Goal: Navigation & Orientation: Find specific page/section

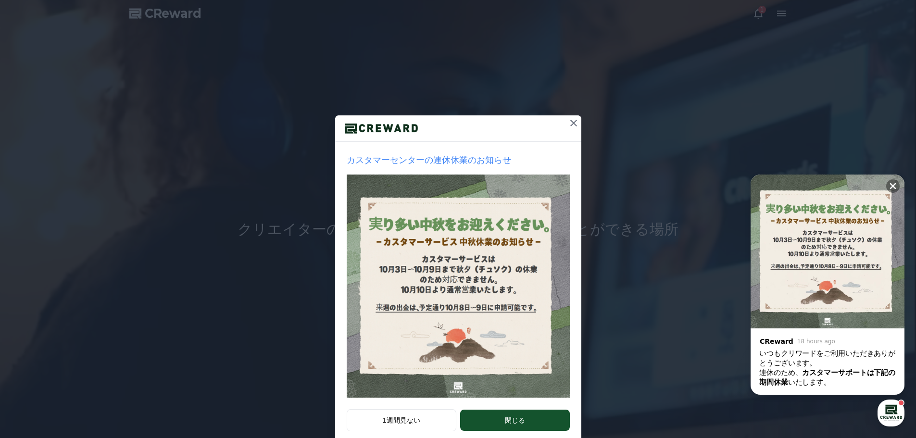
click at [568, 123] on icon at bounding box center [574, 123] width 12 height 12
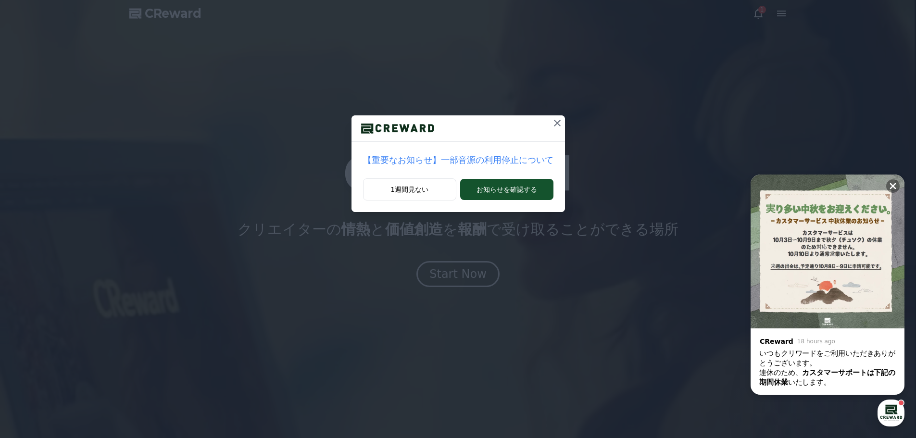
click at [551, 125] on icon at bounding box center [557, 123] width 12 height 12
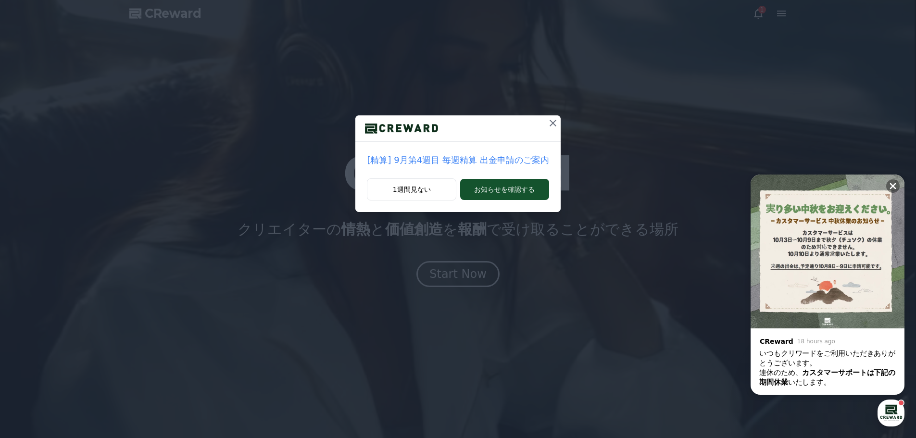
click at [545, 126] on button at bounding box center [552, 122] width 15 height 15
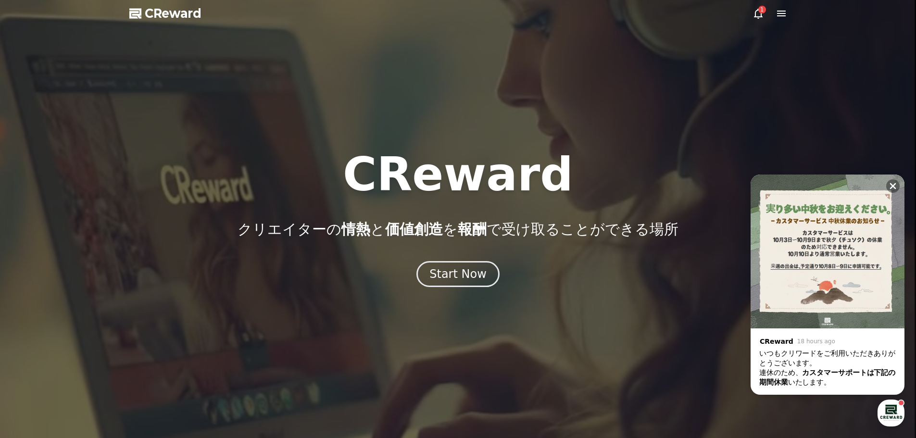
click at [754, 14] on icon at bounding box center [758, 14] width 12 height 12
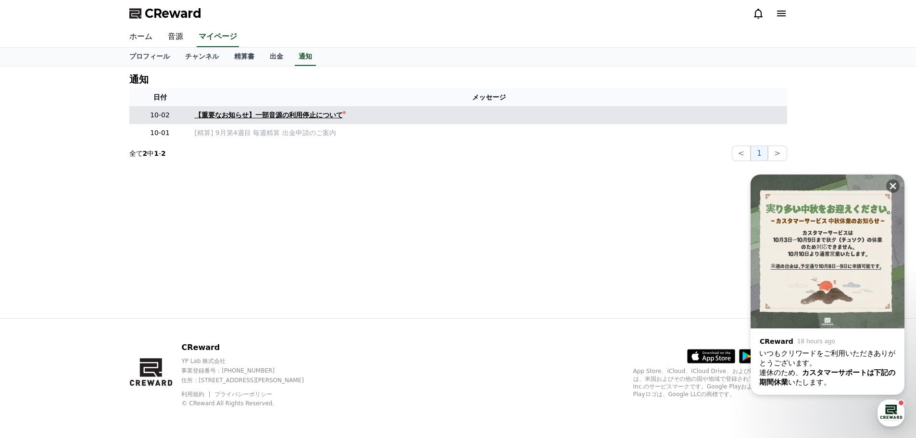
click at [253, 115] on div "【重要なお知らせ】一部音源の利用停止について" at bounding box center [269, 115] width 148 height 10
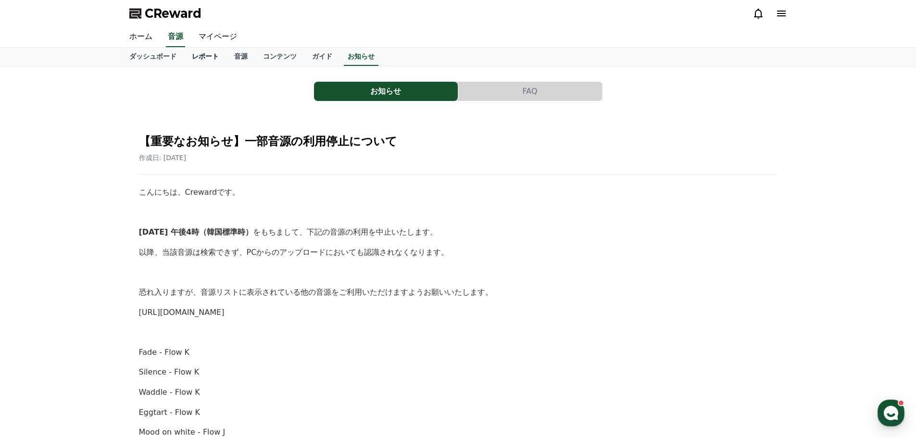
click at [184, 49] on link "レポート" at bounding box center [205, 57] width 42 height 18
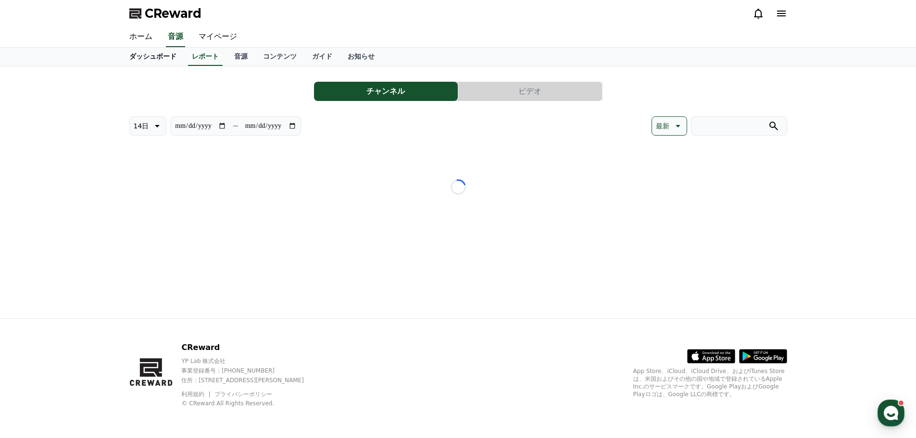
click at [123, 58] on link "ダッシュボード" at bounding box center [153, 57] width 62 height 18
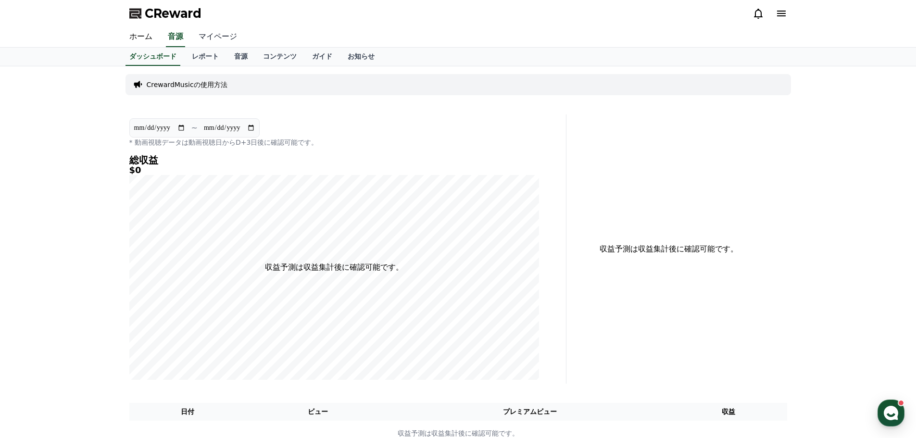
click at [205, 36] on link "マイページ" at bounding box center [218, 37] width 54 height 20
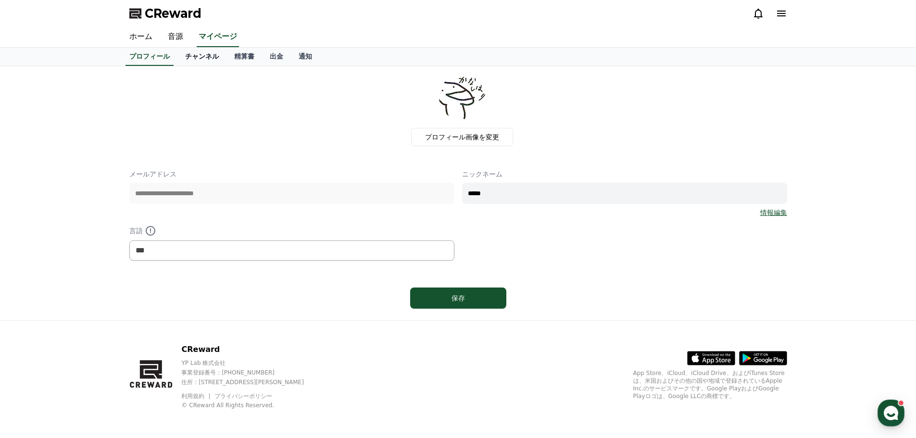
click at [188, 58] on link "チャンネル" at bounding box center [201, 57] width 49 height 18
